Goal: Task Accomplishment & Management: Manage account settings

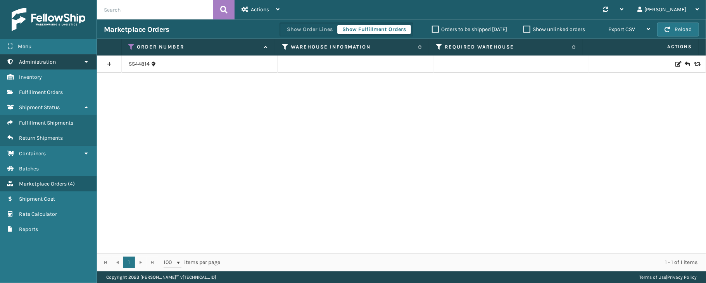
click at [81, 60] on link "Administration" at bounding box center [48, 61] width 96 height 15
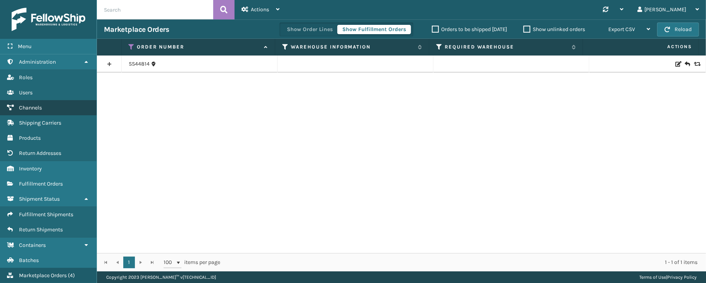
click at [44, 109] on link "Channels" at bounding box center [48, 107] width 96 height 15
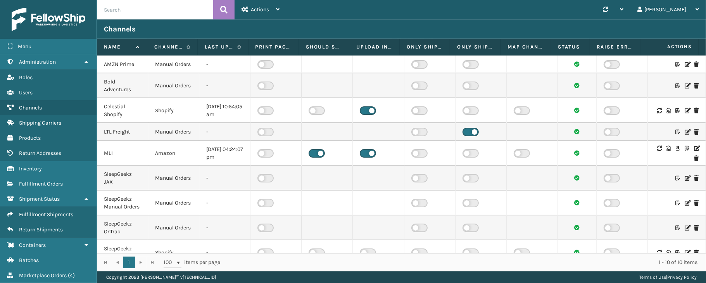
click at [694, 151] on icon at bounding box center [696, 147] width 5 height 5
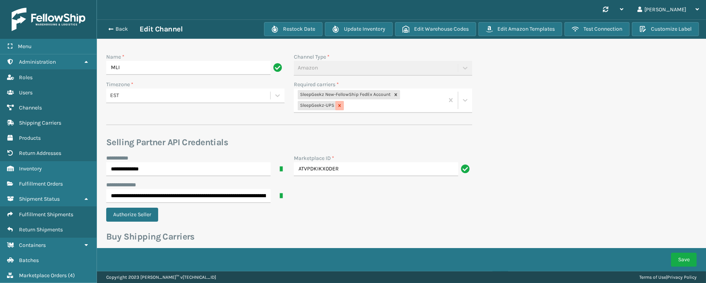
click at [339, 107] on icon at bounding box center [339, 105] width 5 height 5
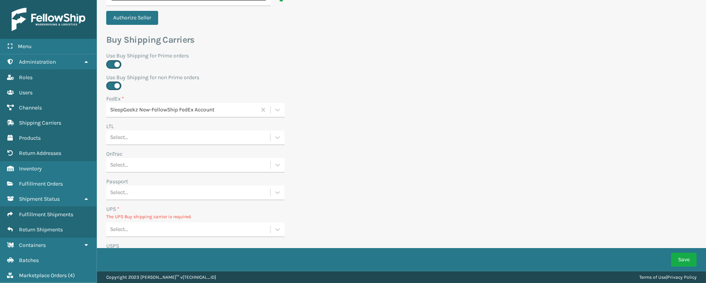
scroll to position [192, 0]
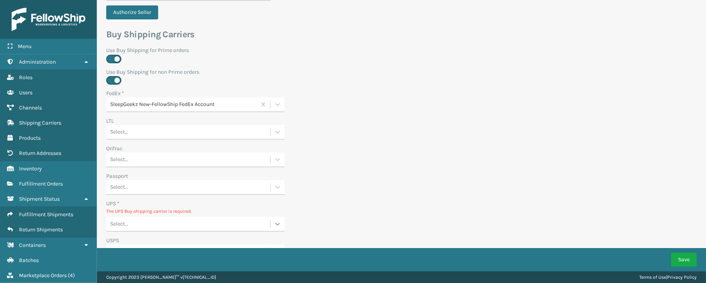
click at [281, 225] on div at bounding box center [277, 224] width 14 height 14
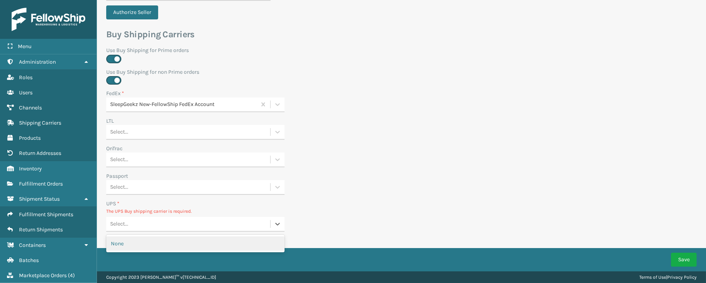
click at [191, 243] on div "None" at bounding box center [195, 243] width 178 height 14
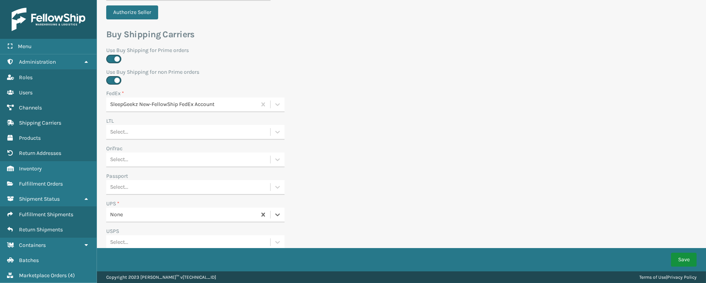
click at [687, 260] on button "Save" at bounding box center [684, 259] width 26 height 14
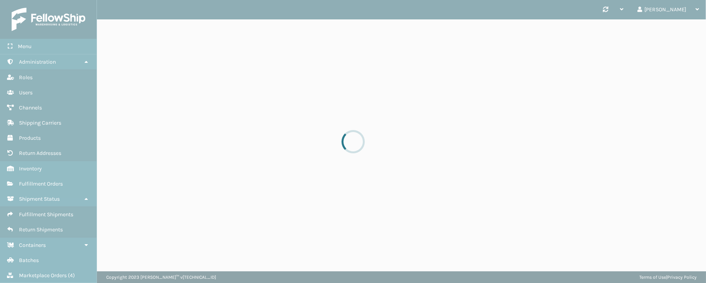
scroll to position [0, 0]
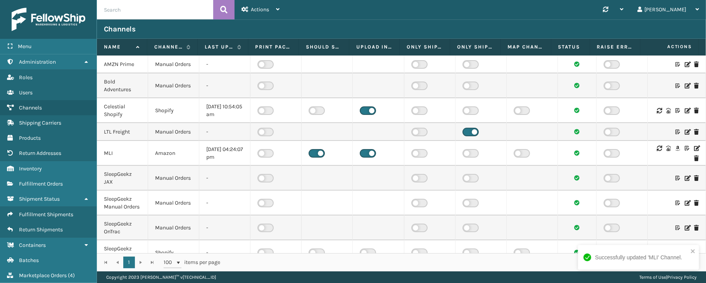
click at [694, 151] on icon at bounding box center [696, 147] width 5 height 5
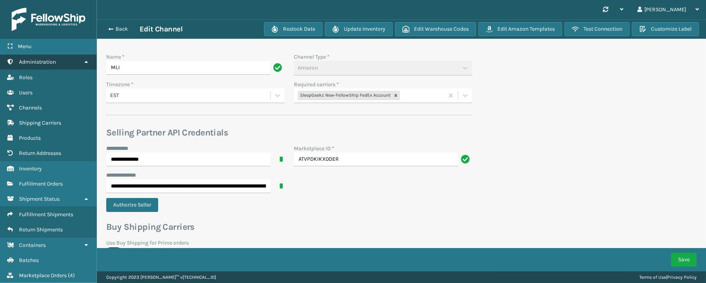
click at [86, 62] on icon at bounding box center [86, 61] width 6 height 5
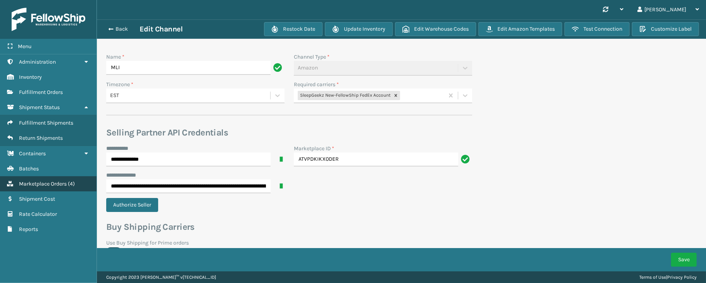
click at [34, 179] on link "Marketplace Orders ( 4 )" at bounding box center [48, 183] width 96 height 15
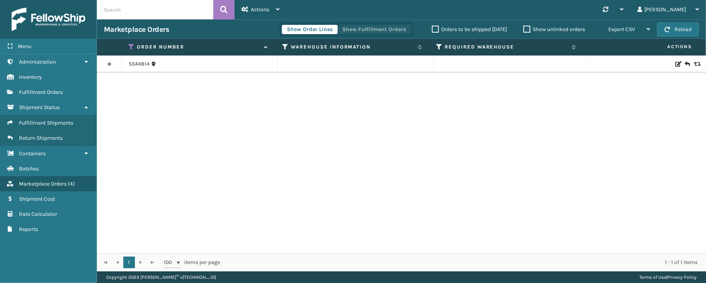
click at [377, 29] on button "Show Fulfillment Orders" at bounding box center [374, 29] width 74 height 9
